Goal: Check status: Check status

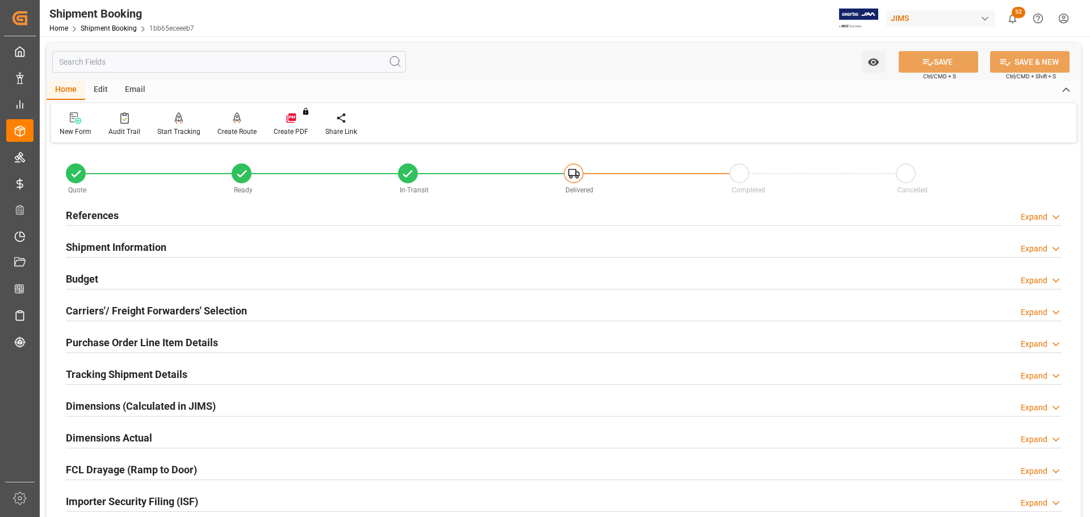
click at [108, 214] on h2 "References" at bounding box center [92, 215] width 53 height 15
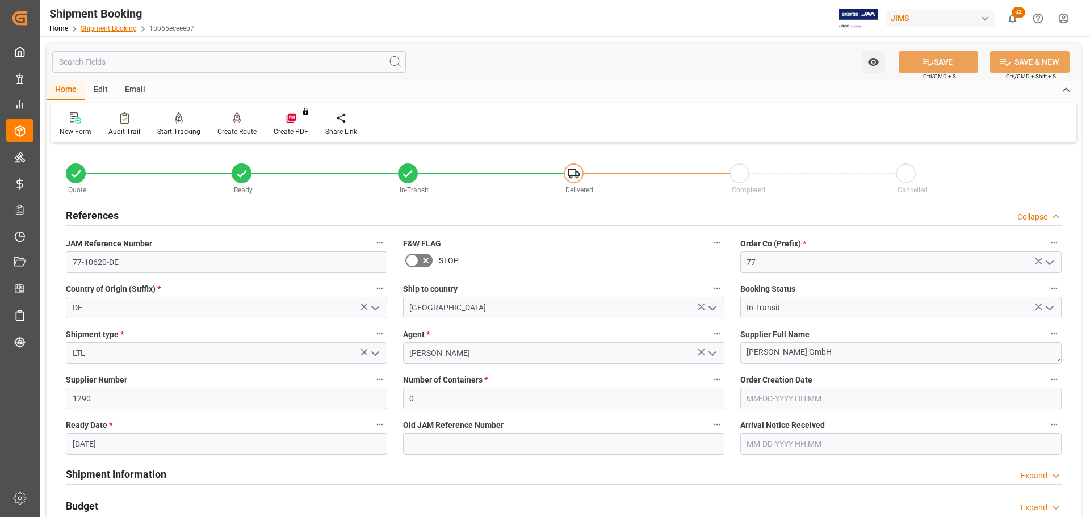
click at [103, 27] on link "Shipment Booking" at bounding box center [109, 28] width 56 height 8
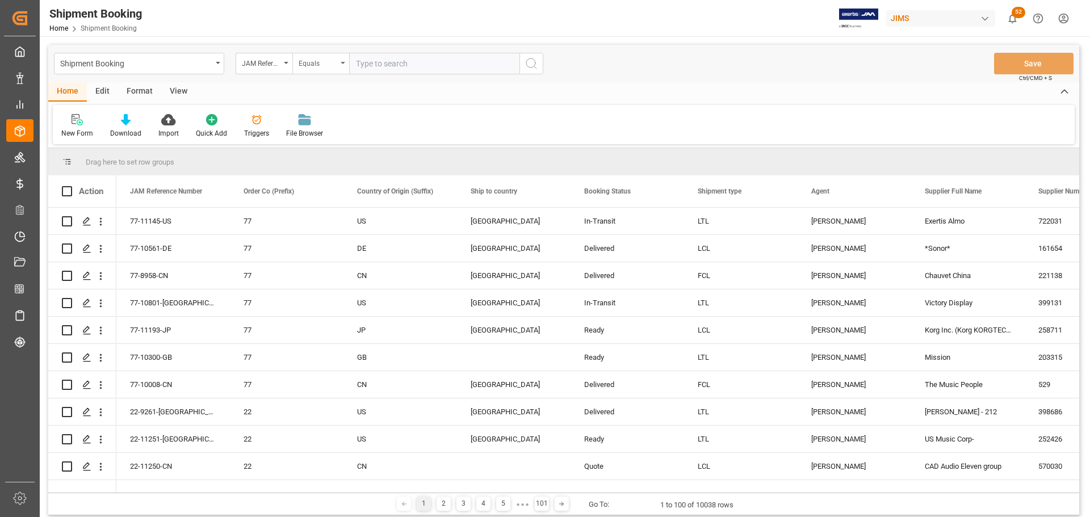
click at [343, 64] on icon "open menu" at bounding box center [343, 63] width 5 height 2
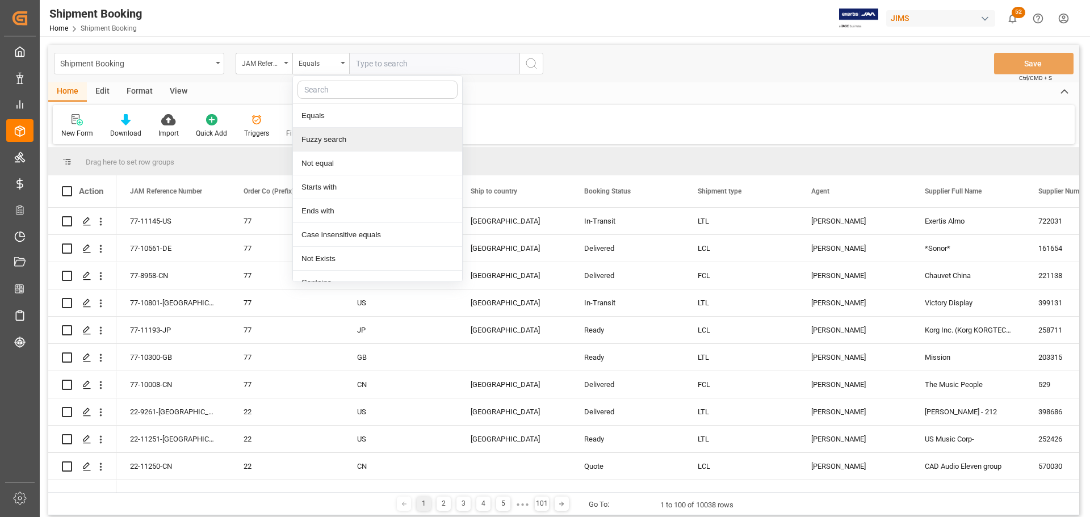
click at [346, 136] on div "Fuzzy search" at bounding box center [377, 140] width 169 height 24
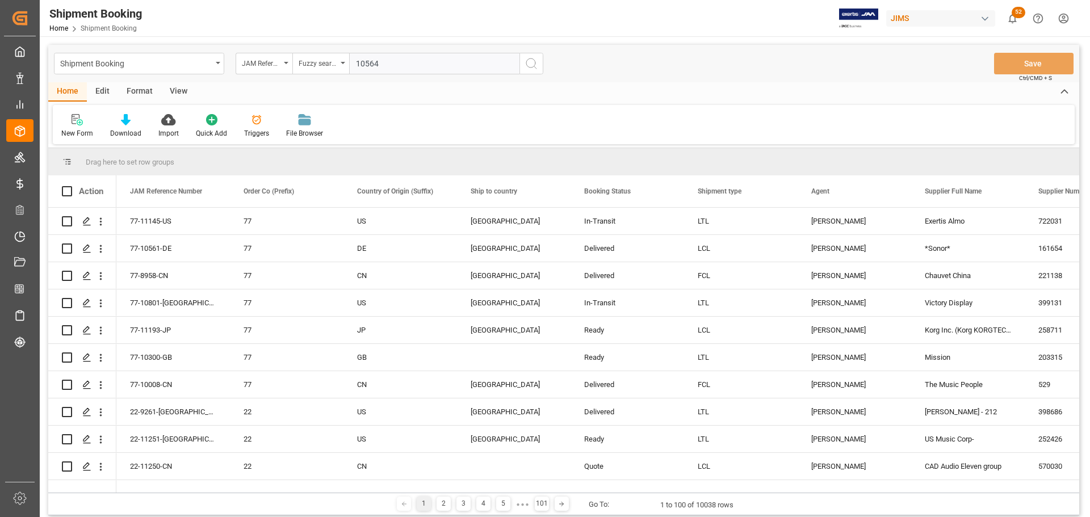
type input "10564"
click at [536, 60] on icon "search button" at bounding box center [531, 64] width 14 height 14
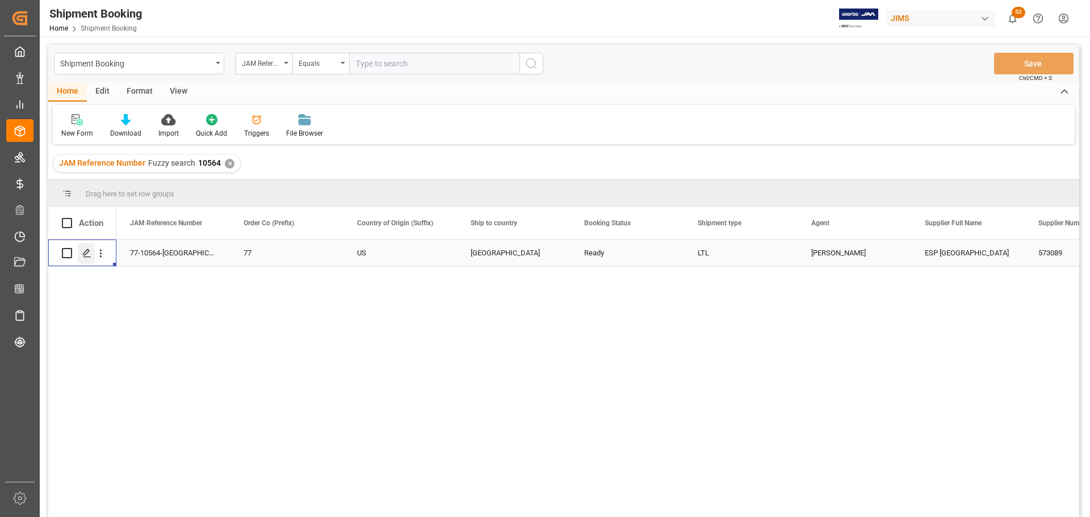
click at [85, 258] on div "Press SPACE to select this row." at bounding box center [86, 253] width 17 height 21
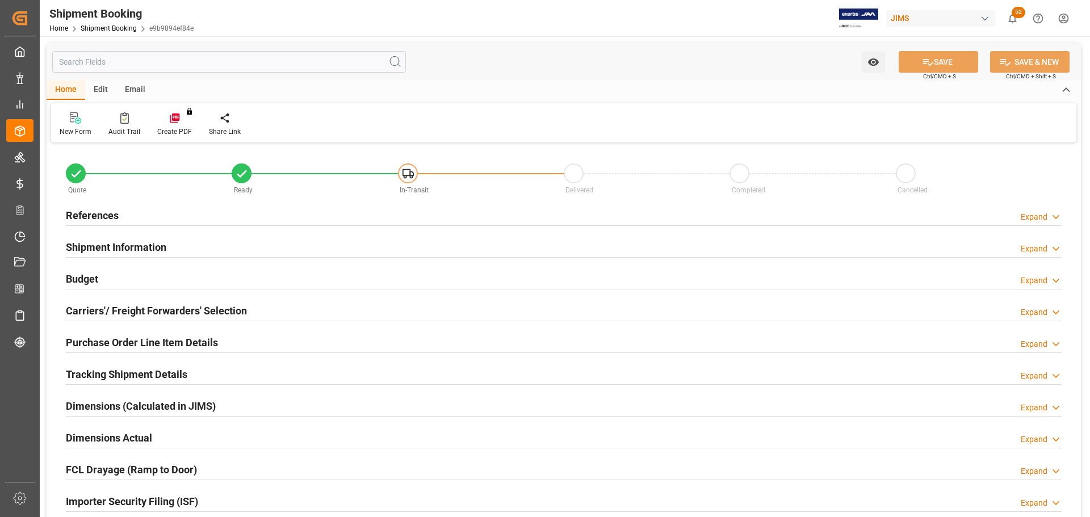
type input "1985.1099"
type input "1283.9785"
type input "32694.4"
click at [89, 277] on h2 "Budget" at bounding box center [82, 278] width 32 height 15
